Goal: Task Accomplishment & Management: Use online tool/utility

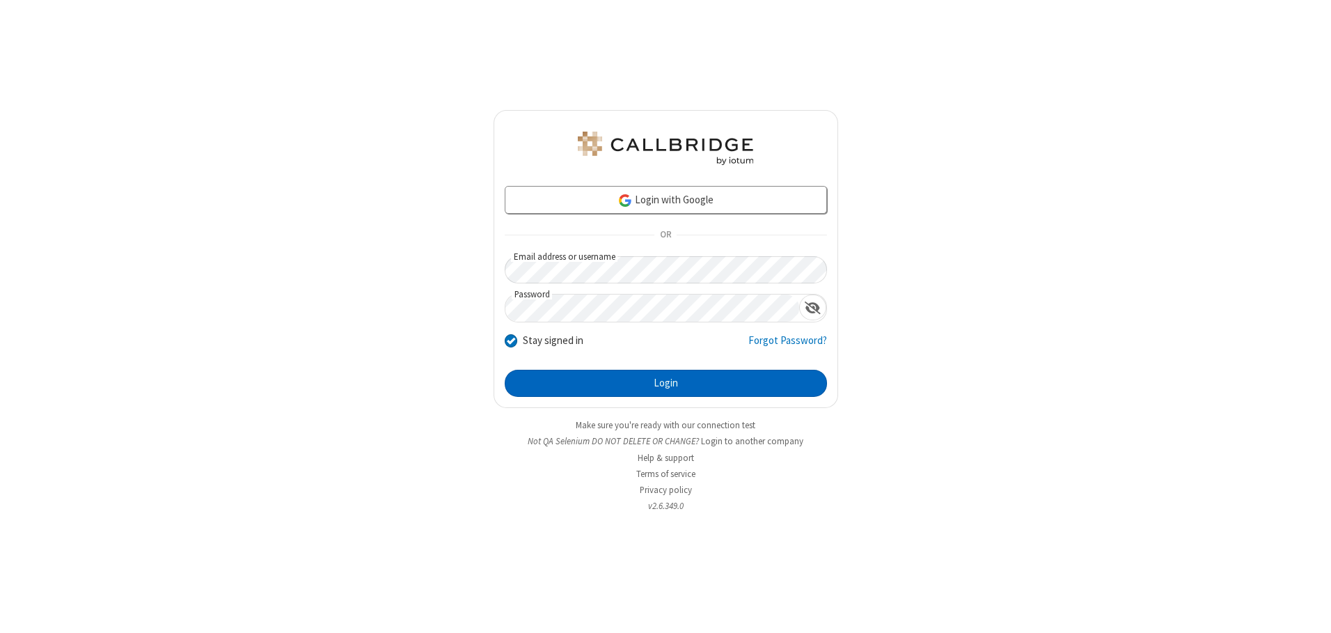
click at [666, 383] on button "Login" at bounding box center [666, 384] width 322 height 28
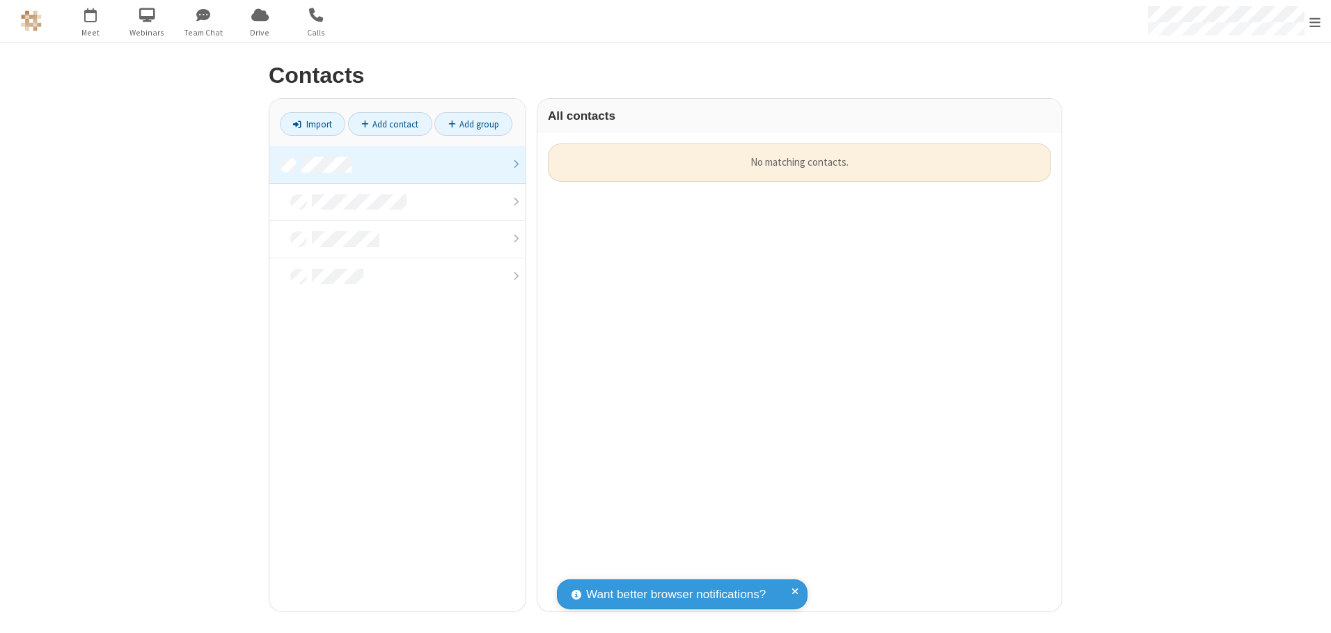
scroll to position [468, 514]
click at [398, 164] on link at bounding box center [397, 165] width 256 height 38
click at [313, 124] on link "Import" at bounding box center [312, 124] width 65 height 24
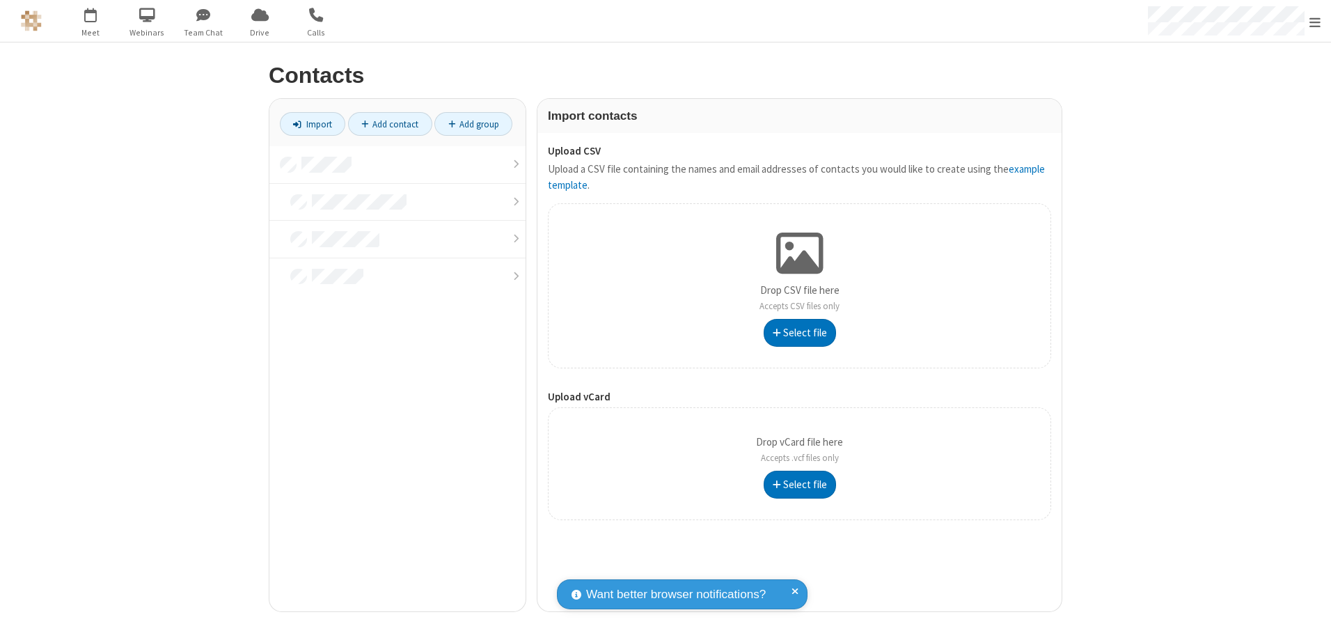
type input "C:\fakepath\contacts.vcf"
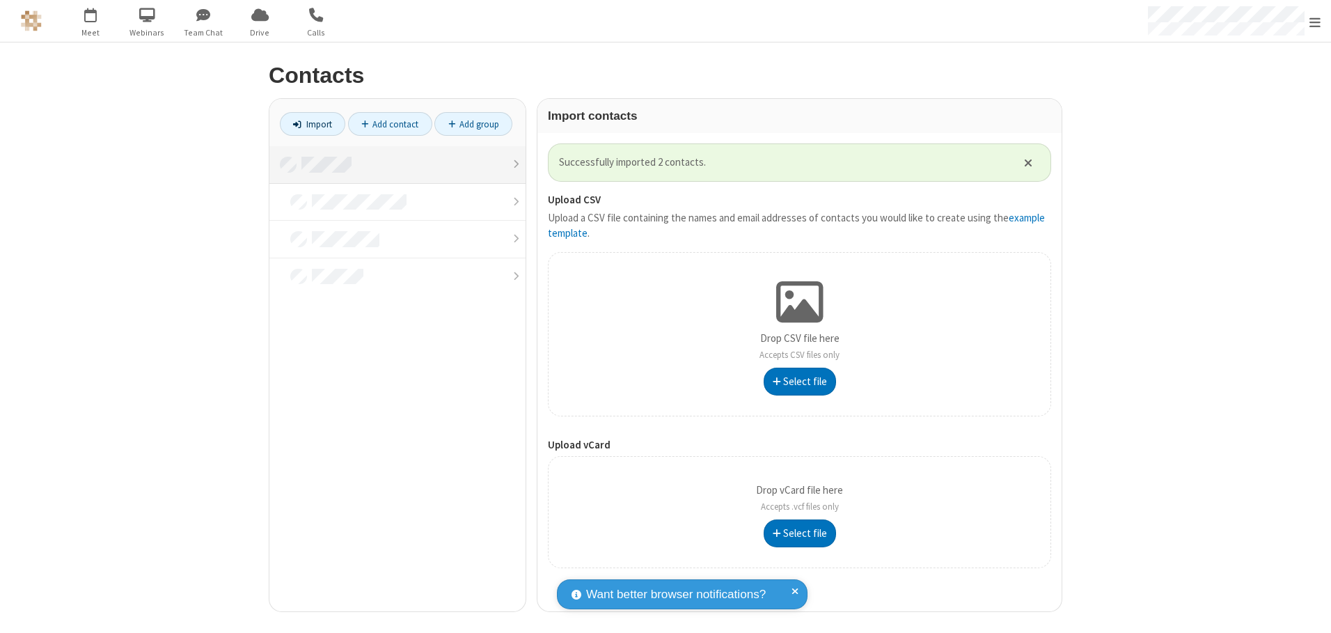
click at [398, 164] on link at bounding box center [397, 165] width 256 height 38
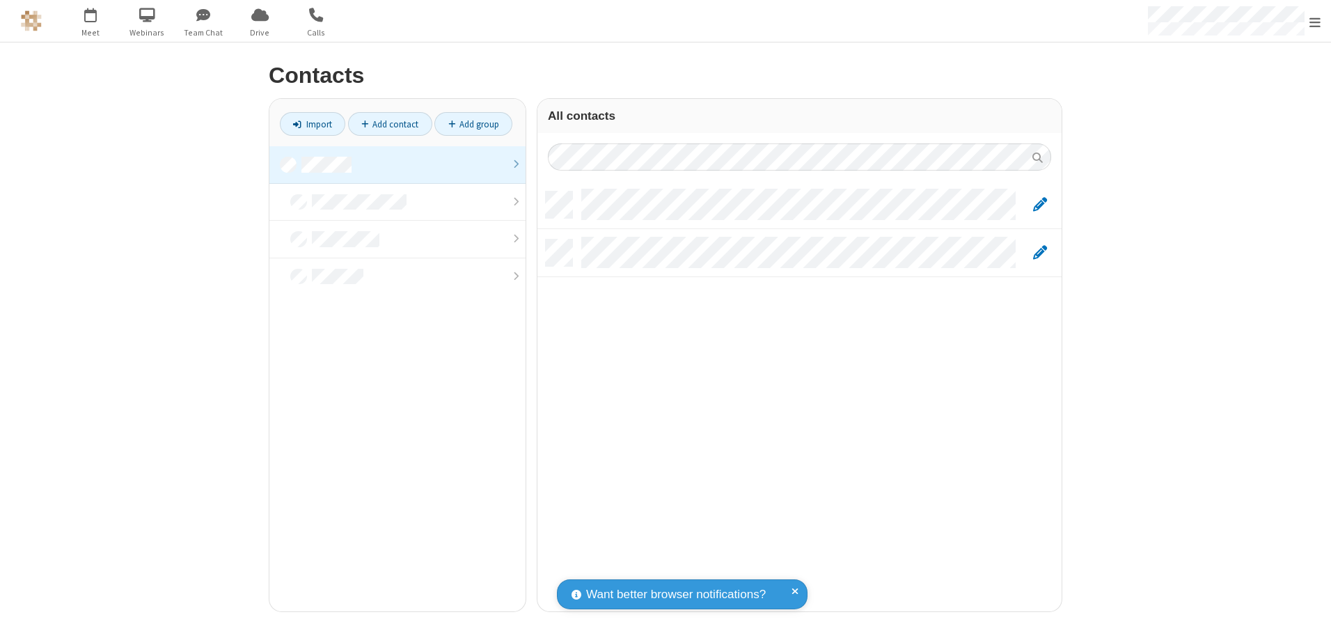
scroll to position [420, 514]
